Goal: Find specific page/section

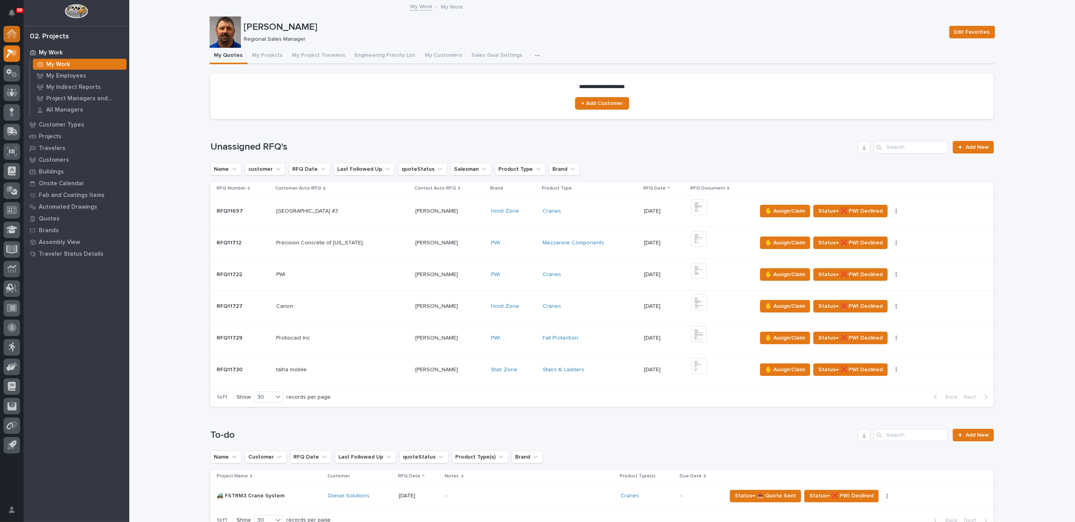
click at [8, 31] on icon at bounding box center [12, 33] width 10 height 9
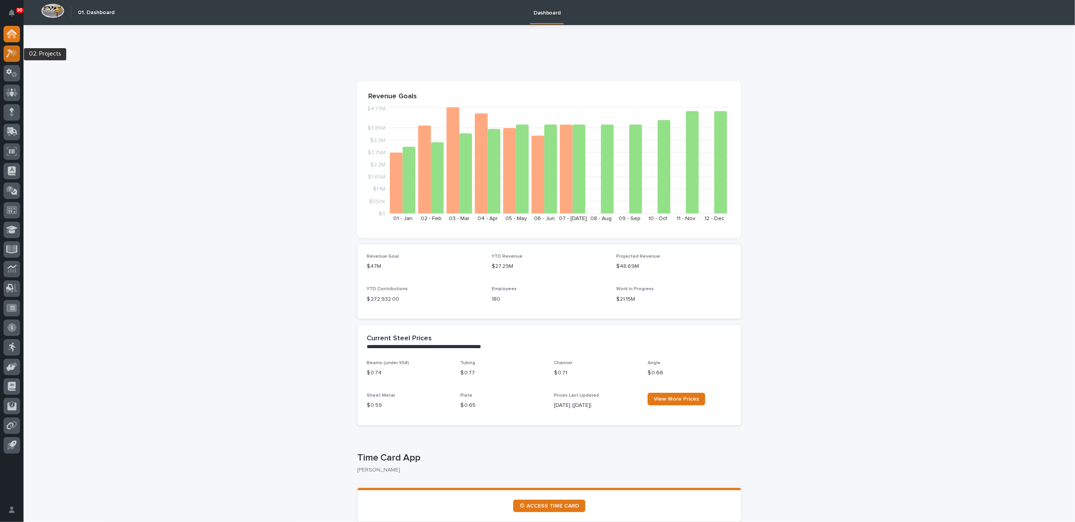
click at [15, 52] on icon at bounding box center [14, 53] width 7 height 8
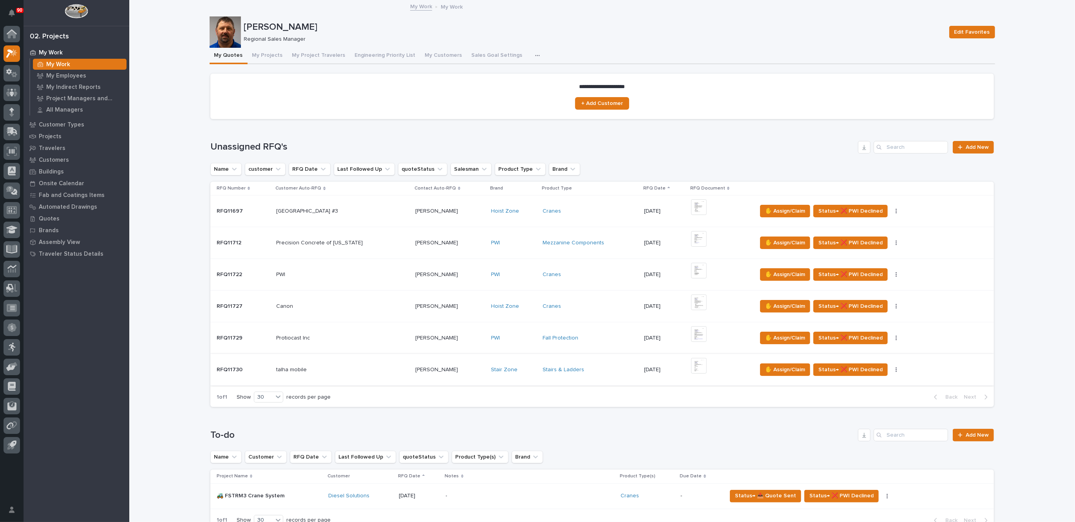
click at [702, 367] on img at bounding box center [699, 366] width 16 height 16
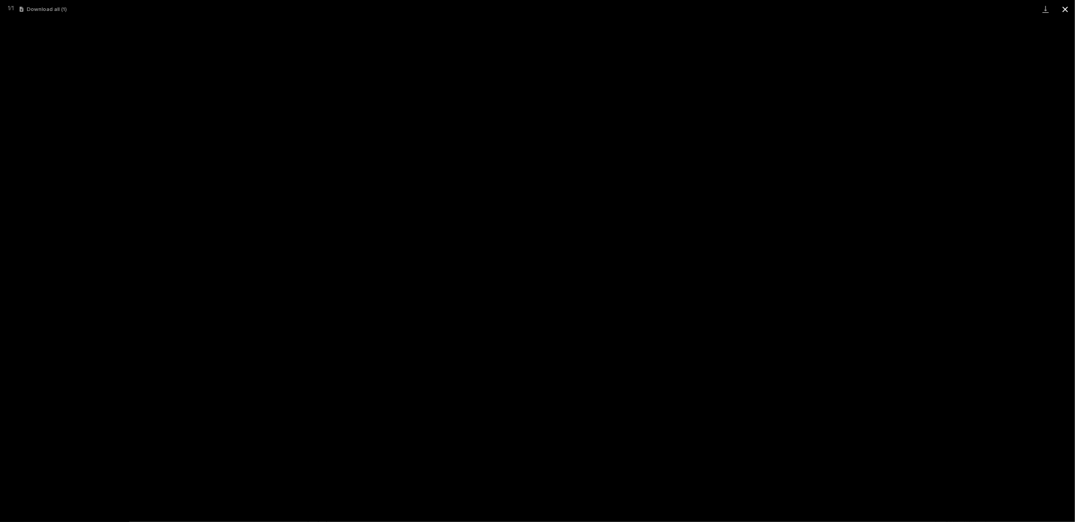
click at [1065, 11] on button "Close gallery" at bounding box center [1065, 9] width 20 height 18
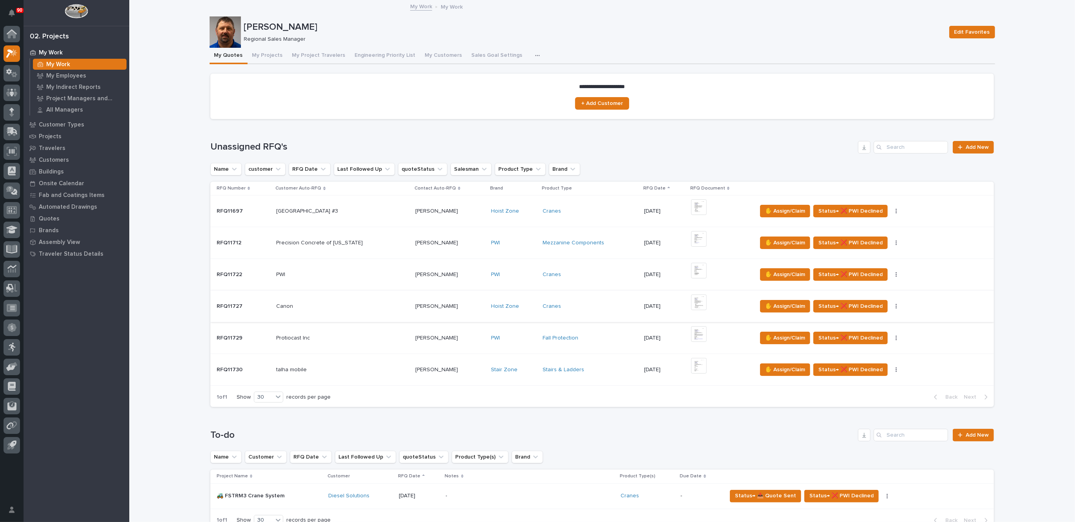
click at [700, 302] on img at bounding box center [699, 303] width 16 height 16
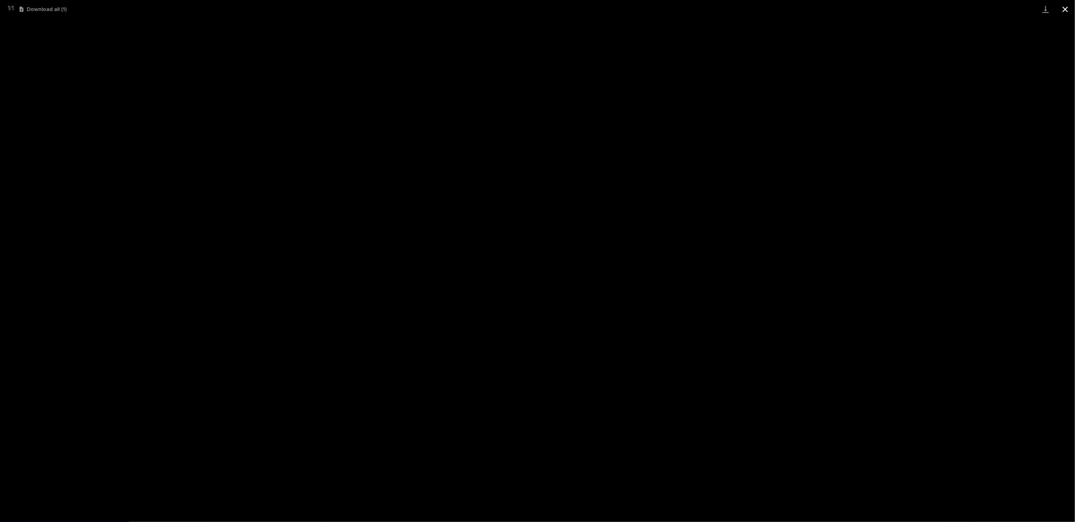
click at [1067, 10] on button "Close gallery" at bounding box center [1065, 9] width 20 height 18
